Goal: Information Seeking & Learning: Understand process/instructions

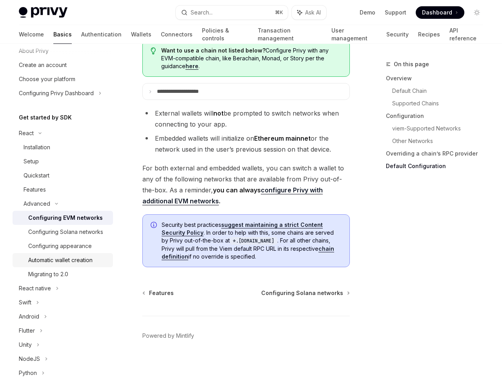
scroll to position [27, 0]
click at [52, 175] on div "Quickstart" at bounding box center [66, 174] width 85 height 9
type textarea "*"
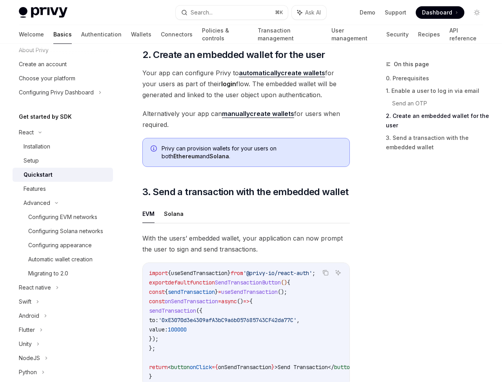
scroll to position [595, 0]
click at [360, 212] on div "On this page 0. Prerequisites 1. Enable a user to log in via email Send an OTP …" at bounding box center [251, 19] width 477 height 1141
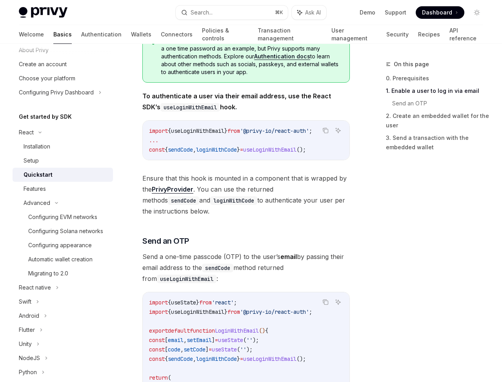
scroll to position [155, 0]
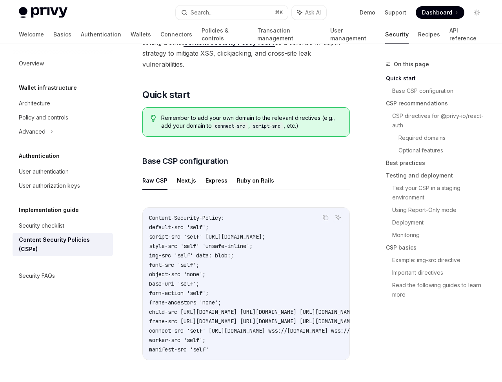
scroll to position [135, 0]
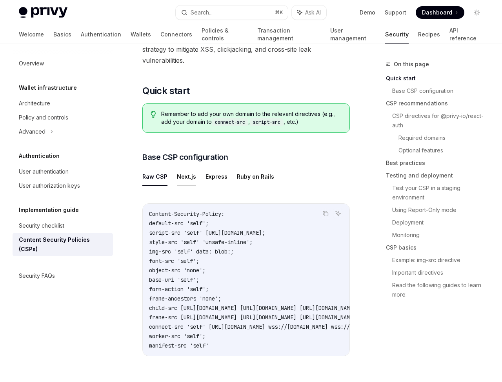
click at [189, 176] on button "Next.js" at bounding box center [186, 176] width 19 height 18
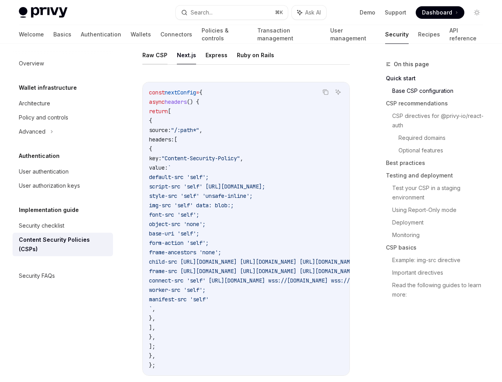
click at [159, 57] on button "Raw CSP" at bounding box center [154, 55] width 25 height 18
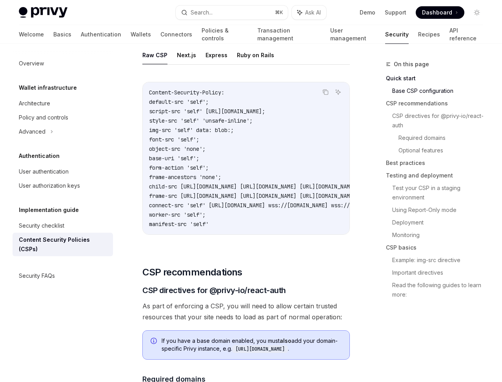
click at [159, 57] on button "Raw CSP" at bounding box center [154, 55] width 25 height 18
click at [209, 55] on button "Express" at bounding box center [217, 55] width 22 height 18
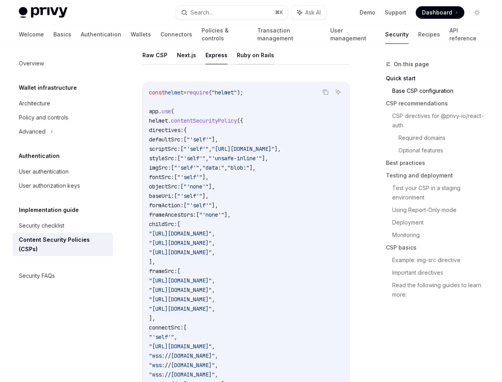
click at [264, 62] on button "Ruby on Rails" at bounding box center [255, 55] width 37 height 18
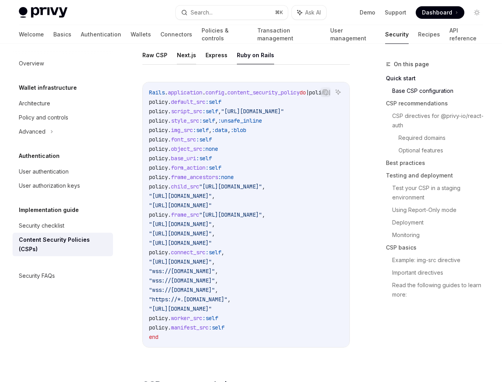
click at [189, 58] on button "Next.js" at bounding box center [186, 55] width 19 height 18
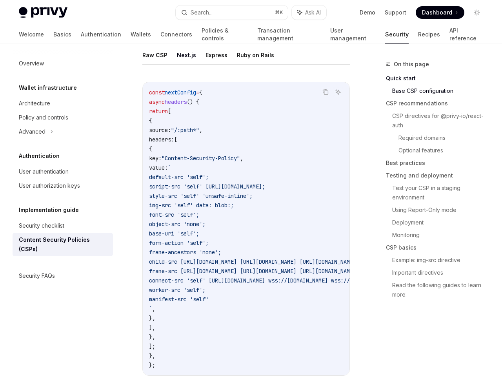
type textarea "*"
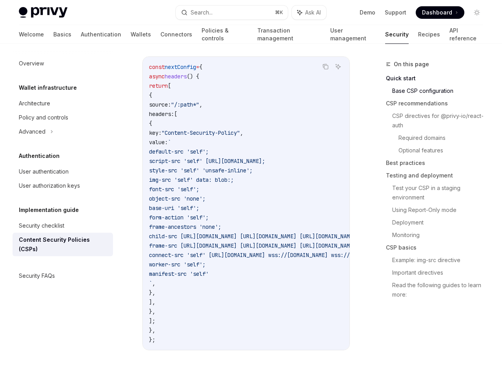
scroll to position [281, 0]
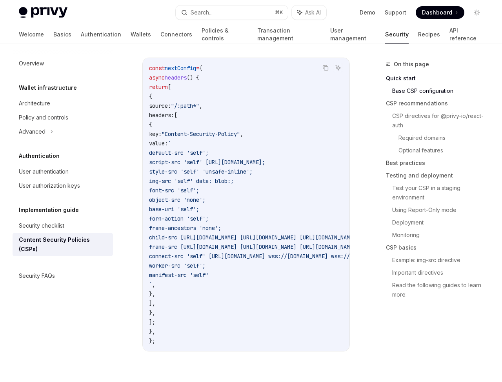
drag, startPoint x: 196, startPoint y: 152, endPoint x: 271, endPoint y: 274, distance: 143.7
click at [271, 274] on code "const nextConfig = { async headers () { return [ { source: "/:path*" , headers:…" at bounding box center [379, 205] width 461 height 282
copy code "default-src 'self'; script-src 'self' https://challenges.cloudflare.com; style-…"
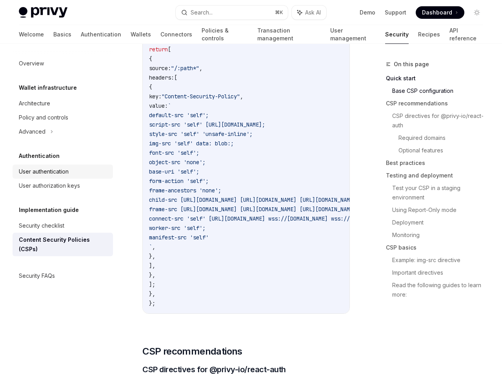
scroll to position [331, 0]
